Goal: Task Accomplishment & Management: Use online tool/utility

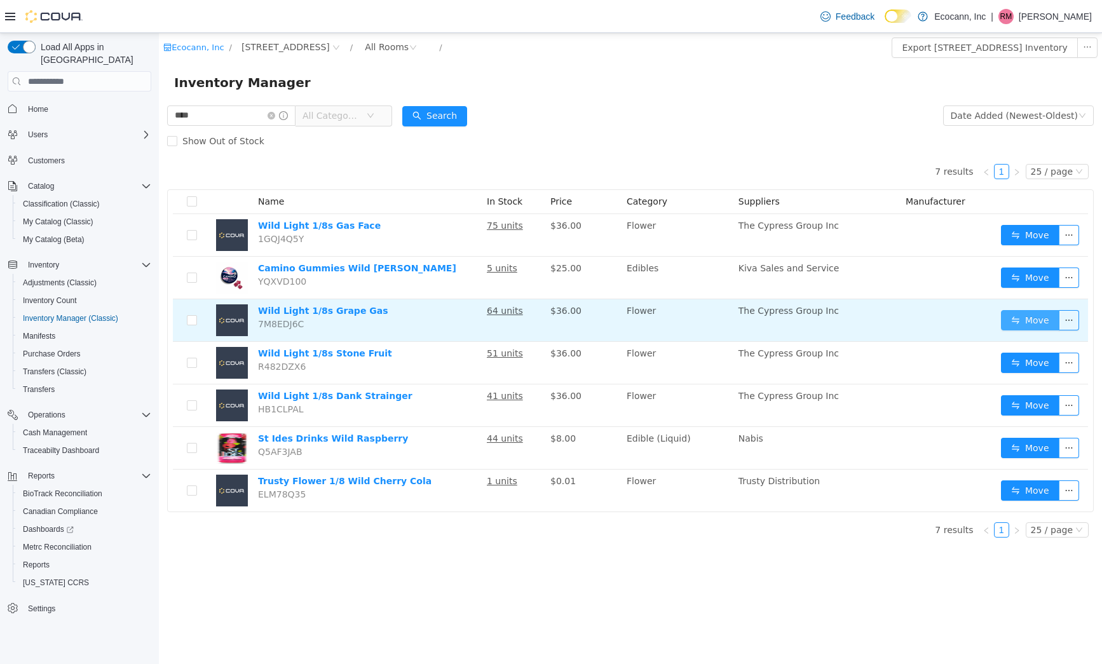
click at [1036, 314] on button "Move" at bounding box center [1030, 320] width 58 height 20
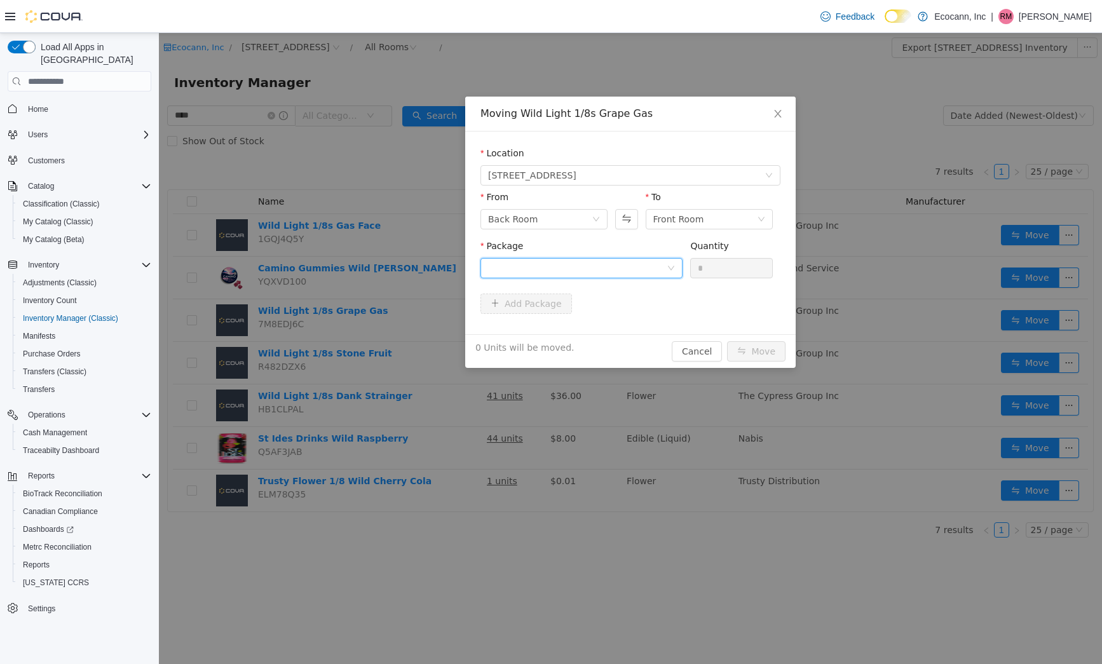
click at [617, 278] on div at bounding box center [582, 268] width 202 height 20
click at [619, 323] on li "1A406030000345E000005969 Quantity : 64 Units" at bounding box center [582, 321] width 202 height 34
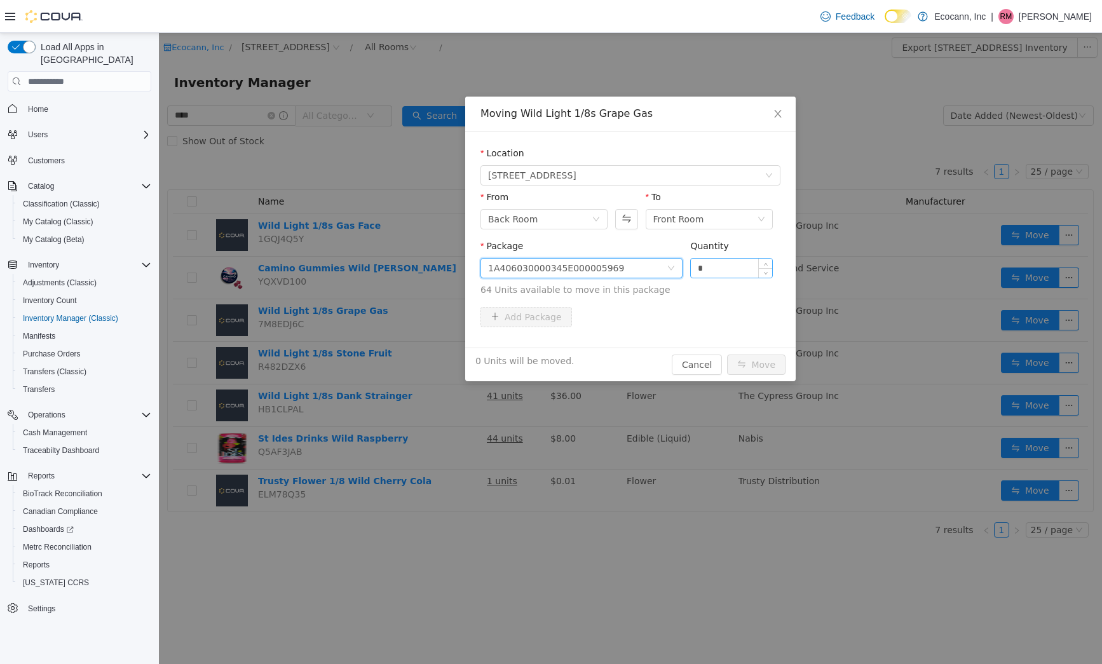
click at [736, 267] on input "*" at bounding box center [731, 268] width 81 height 19
type input "**"
click at [759, 361] on button "Move" at bounding box center [756, 365] width 58 height 20
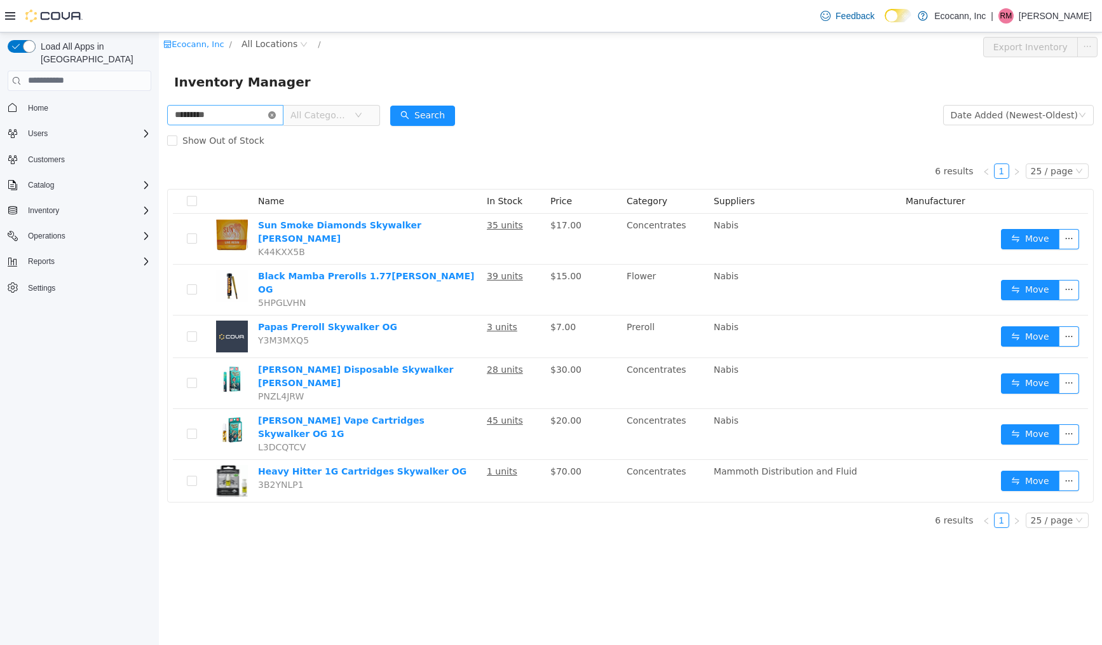
click at [276, 113] on icon "icon: close-circle" at bounding box center [272, 115] width 8 height 8
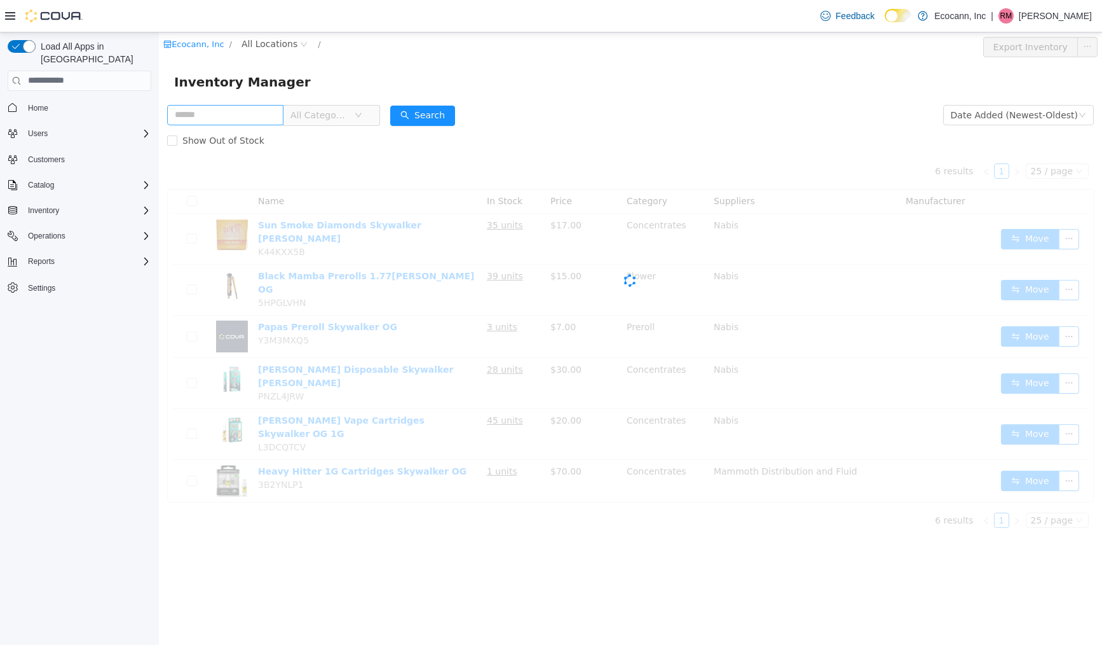
click at [376, 78] on div "Inventory Manager" at bounding box center [630, 81] width 913 height 20
